Goal: Task Accomplishment & Management: Manage account settings

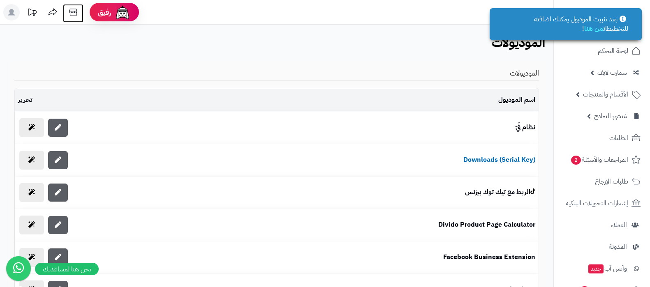
drag, startPoint x: 0, startPoint y: 0, endPoint x: 79, endPoint y: 12, distance: 79.5
click at [79, 12] on icon at bounding box center [73, 12] width 16 height 16
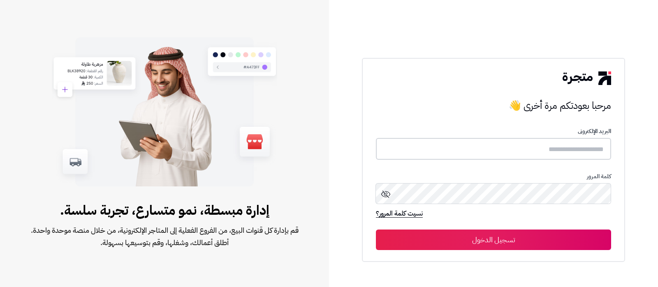
drag, startPoint x: 568, startPoint y: 157, endPoint x: 545, endPoint y: 159, distance: 23.5
click at [568, 157] on input "text" at bounding box center [493, 149] width 235 height 22
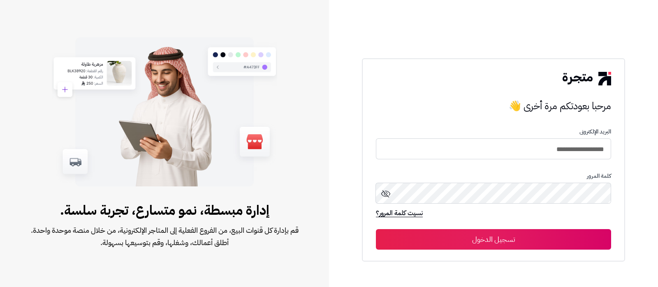
type input "**********"
click at [376, 229] on button "تسجيل الدخول" at bounding box center [493, 239] width 235 height 21
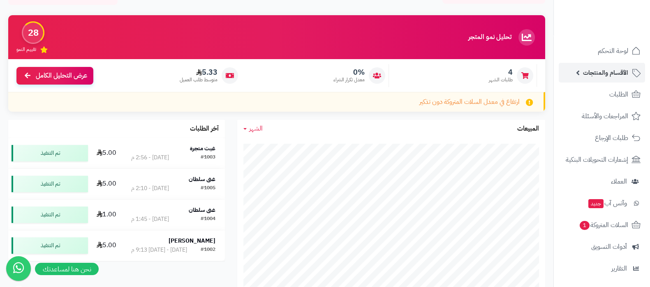
click at [590, 74] on span "الأقسام والمنتجات" at bounding box center [605, 73] width 45 height 12
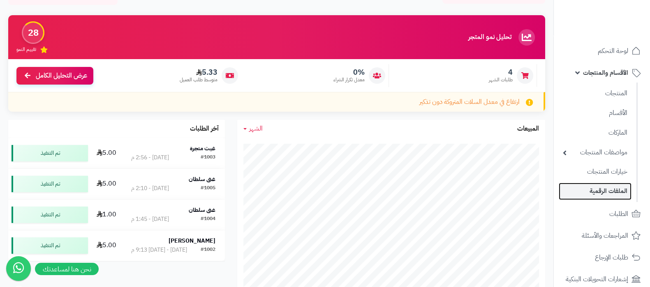
click at [603, 186] on link "الملفات الرقمية" at bounding box center [595, 191] width 73 height 17
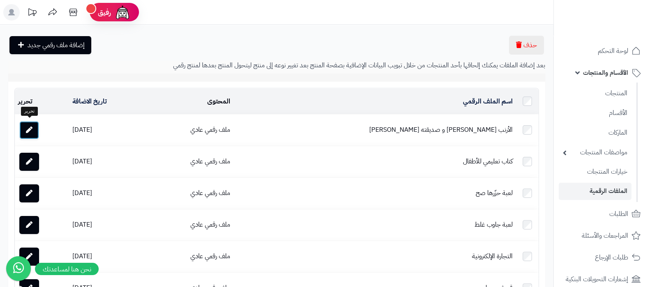
click at [36, 130] on link at bounding box center [29, 130] width 20 height 18
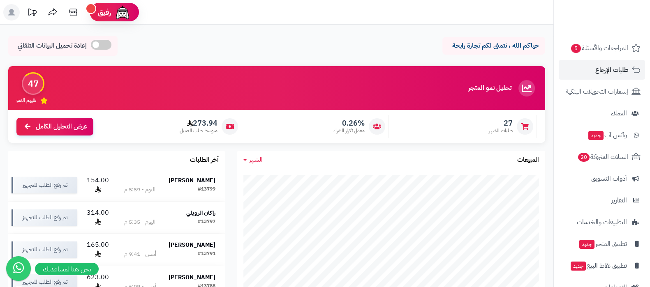
scroll to position [88, 0]
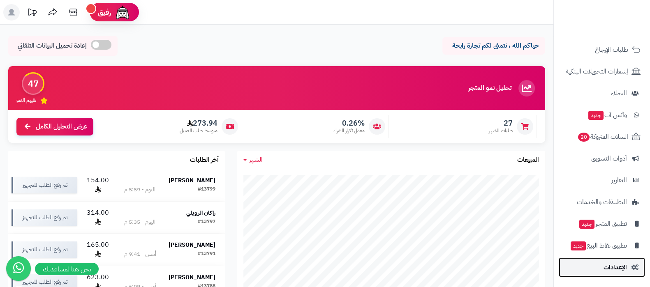
click at [607, 267] on span "الإعدادات" at bounding box center [615, 268] width 23 height 12
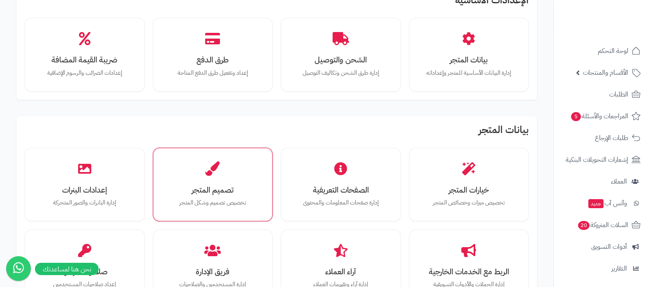
scroll to position [154, 0]
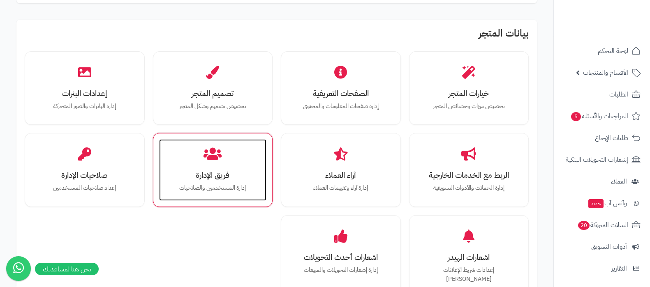
click at [213, 171] on h3 "فريق الإدارة" at bounding box center [212, 175] width 91 height 9
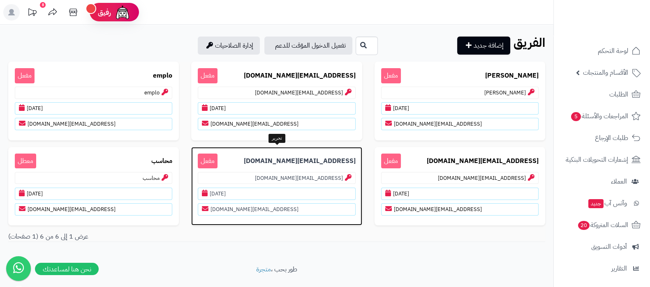
click at [311, 154] on p "support@matjrah.com مفعل" at bounding box center [277, 161] width 158 height 15
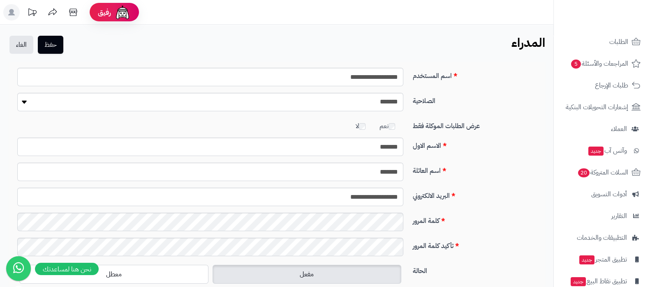
scroll to position [88, 0]
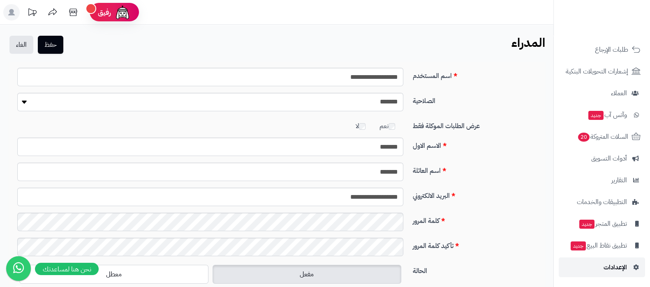
click at [603, 260] on link "الإعدادات" at bounding box center [602, 268] width 86 height 20
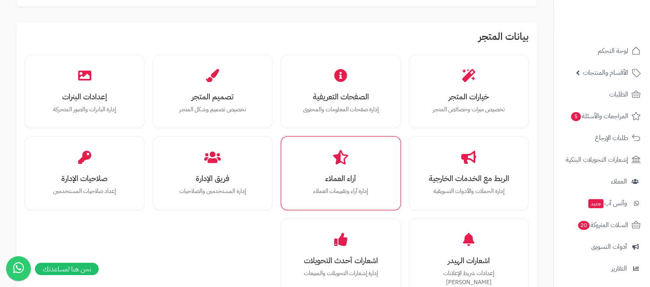
scroll to position [154, 0]
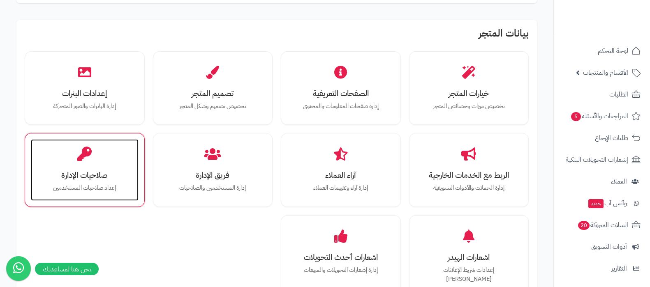
click at [54, 169] on div "صلاحيات الإدارة إعداد صلاحيات المستخدمين" at bounding box center [85, 170] width 108 height 62
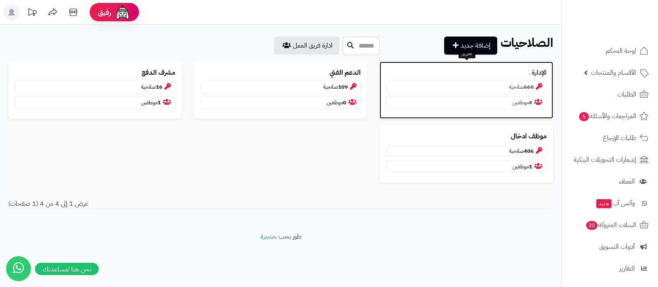
click at [541, 73] on b "الإدارة" at bounding box center [539, 72] width 15 height 9
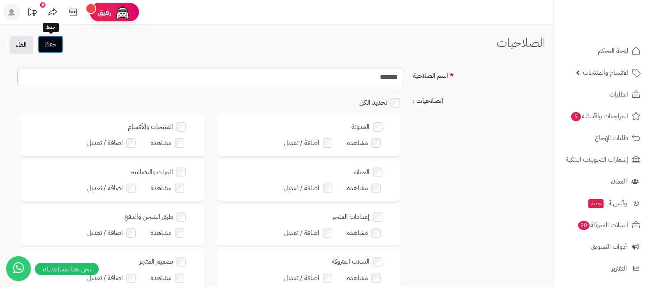
click at [60, 48] on button "حفظ" at bounding box center [50, 44] width 25 height 18
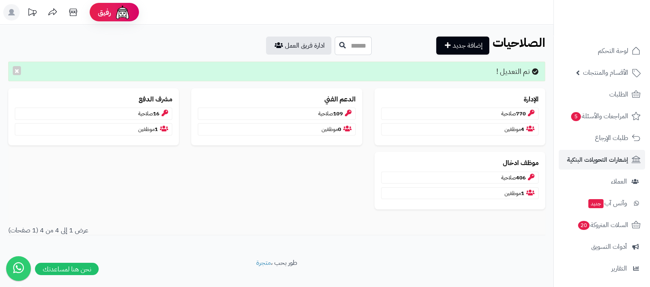
scroll to position [88, 0]
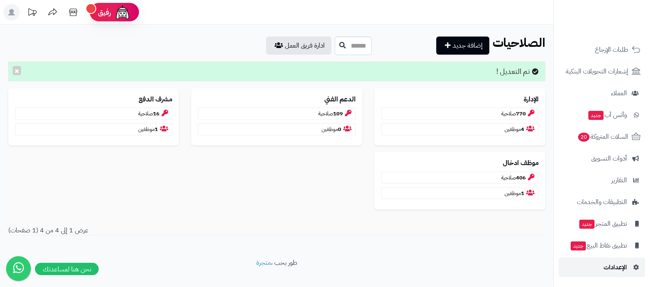
click at [609, 268] on span "الإعدادات" at bounding box center [615, 268] width 23 height 12
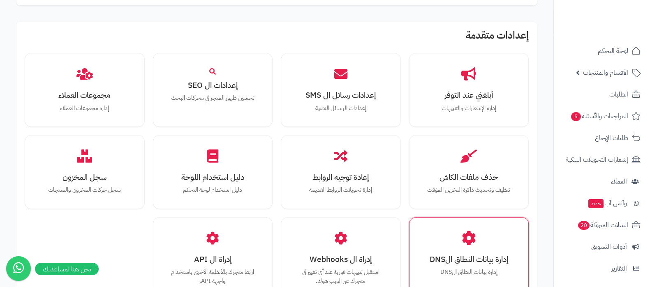
scroll to position [668, 0]
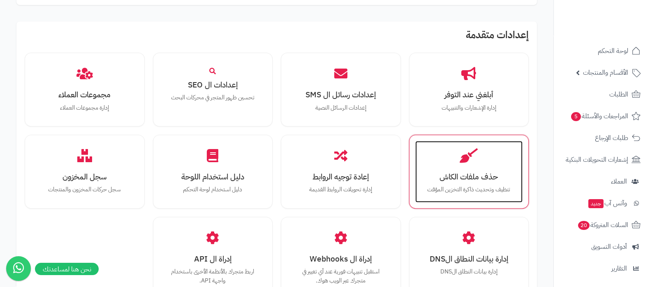
click at [480, 173] on h3 "حذف ملفات الكاش" at bounding box center [469, 177] width 91 height 9
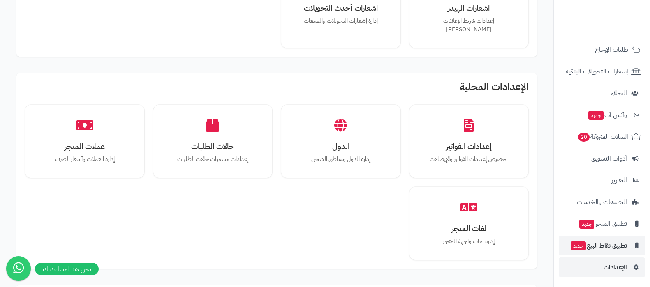
scroll to position [514, 0]
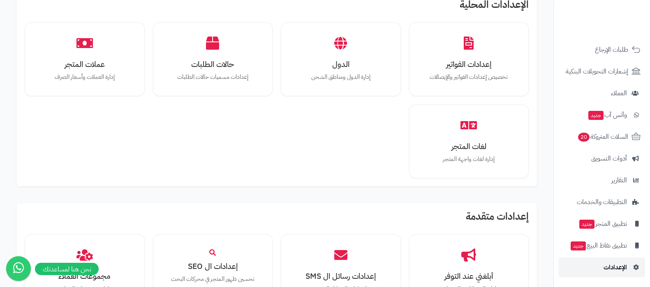
click at [621, 269] on span "الإعدادات" at bounding box center [615, 268] width 23 height 12
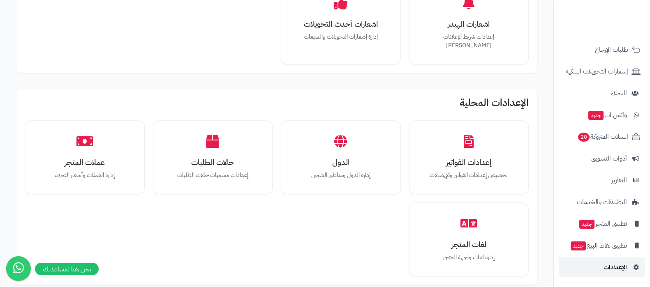
scroll to position [359, 0]
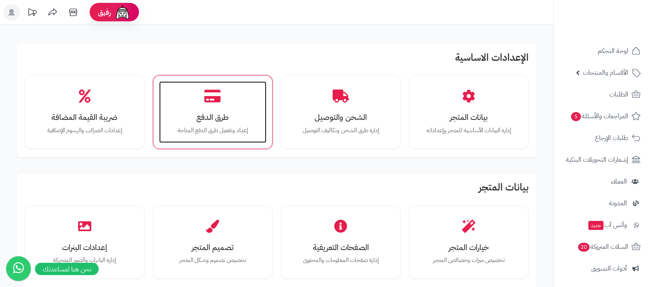
click at [216, 110] on div "طرق الدفع إعداد وتفعيل طرق الدفع المتاحة" at bounding box center [213, 112] width 108 height 62
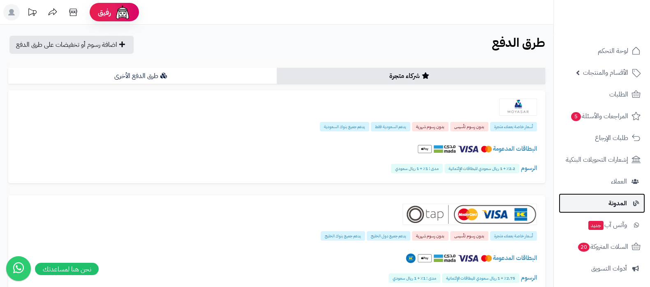
click at [613, 210] on link "المدونة" at bounding box center [602, 204] width 86 height 20
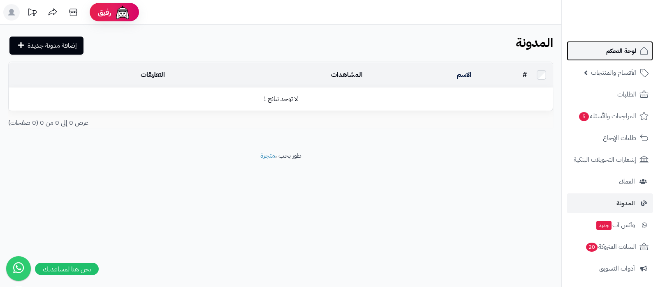
click at [617, 51] on span "لوحة التحكم" at bounding box center [621, 51] width 30 height 12
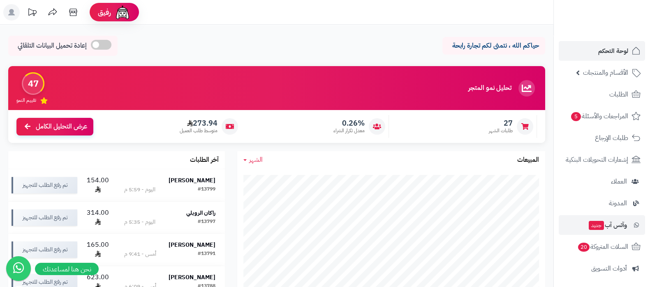
scroll to position [51, 0]
